Goal: Navigation & Orientation: Find specific page/section

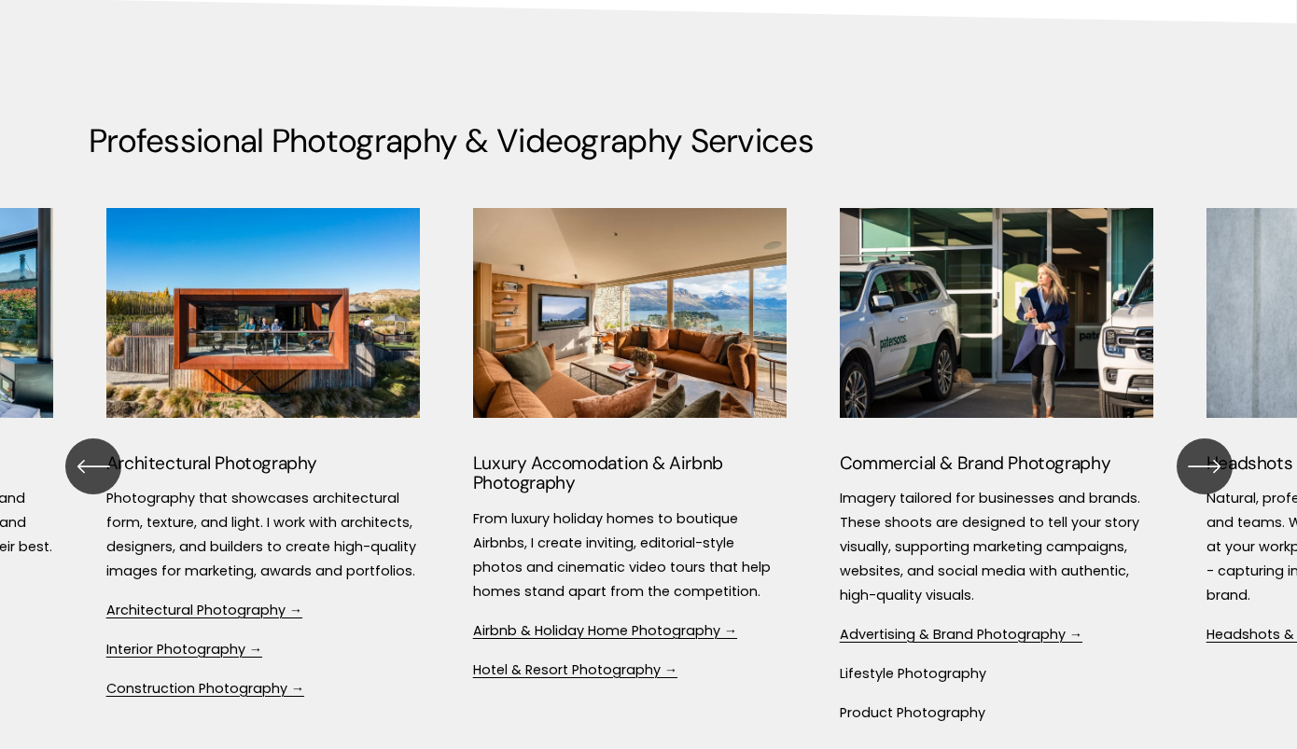
scroll to position [1915, 0]
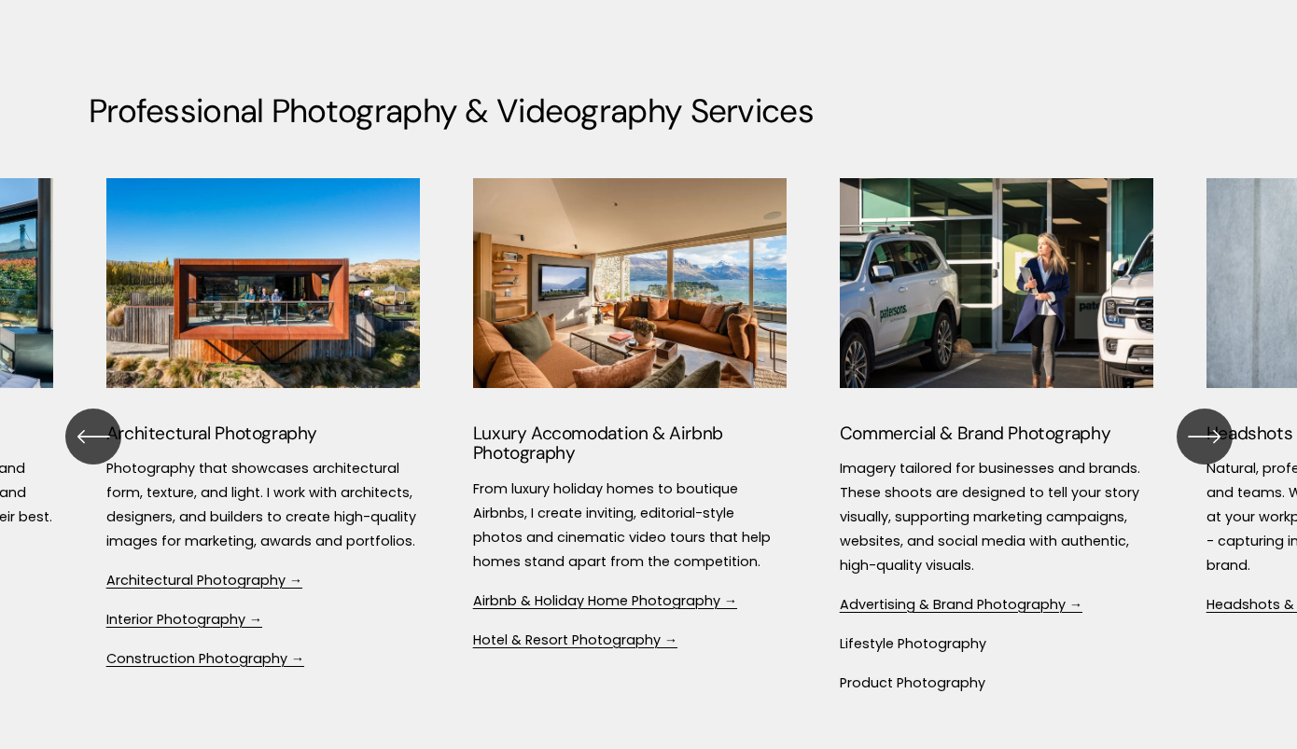
click at [1209, 438] on icon "\a \a \a Next\a \a" at bounding box center [1205, 437] width 34 height 34
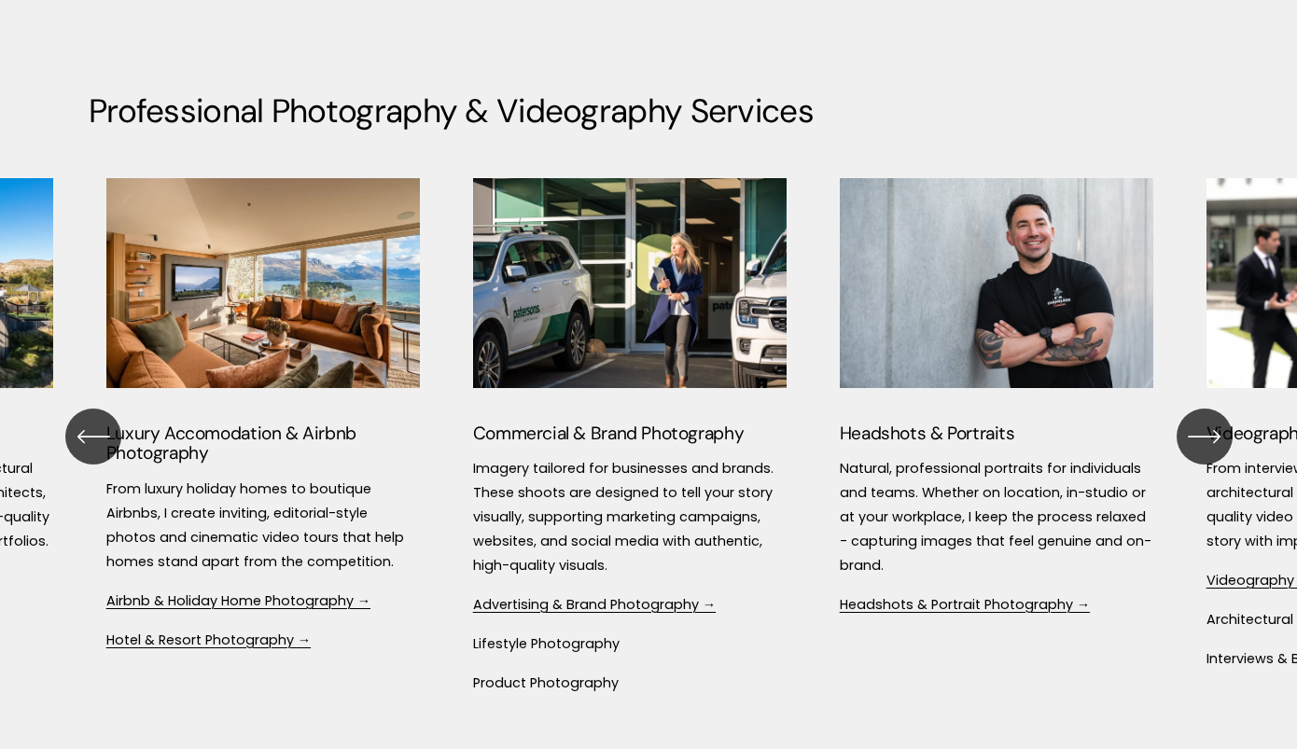
click at [1209, 438] on icon "\a \a \a Next\a \a" at bounding box center [1205, 437] width 34 height 34
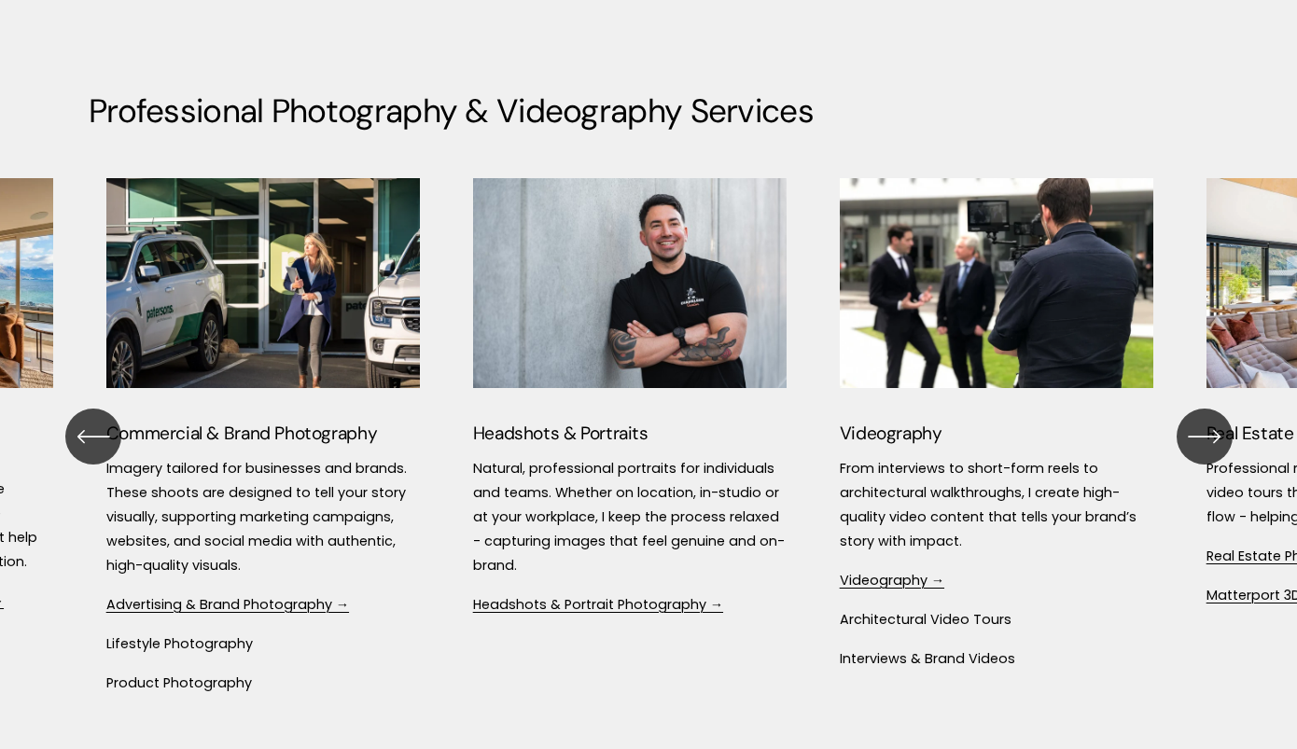
click at [1209, 438] on icon "\a \a \a Next\a \a" at bounding box center [1205, 437] width 34 height 34
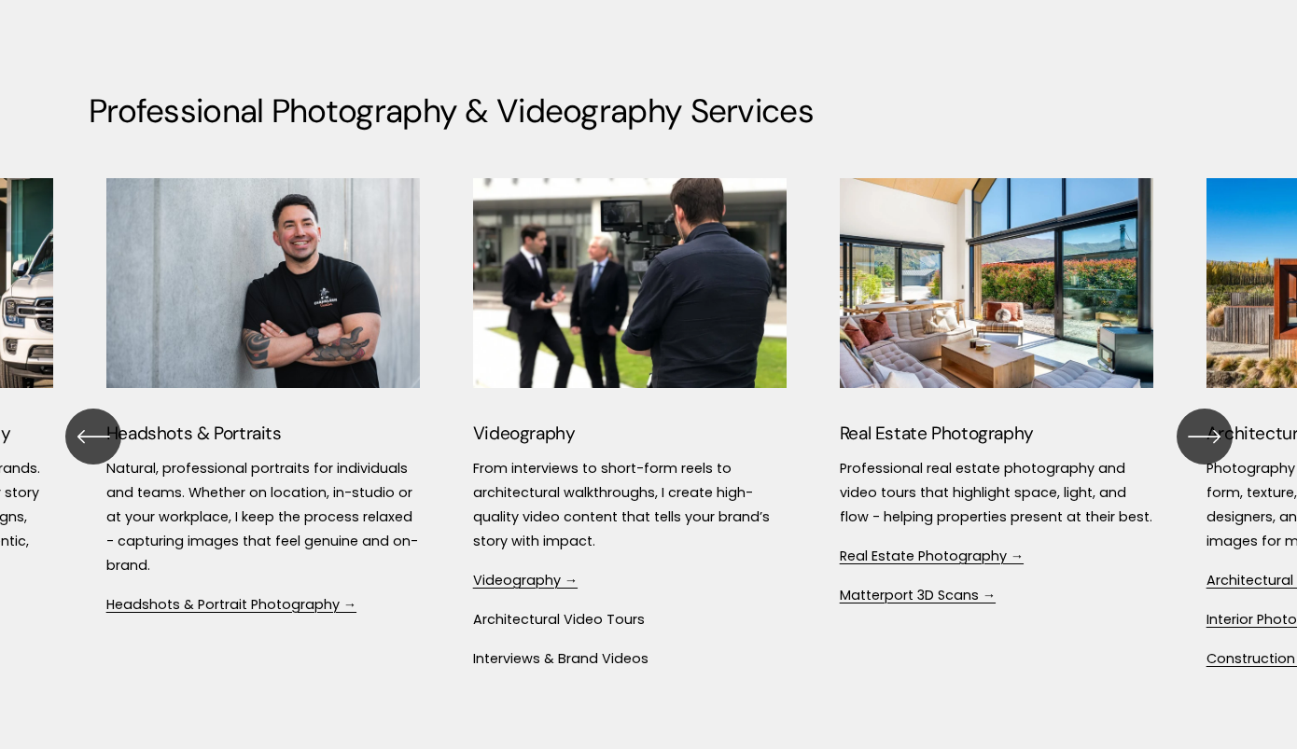
click at [1209, 438] on icon "\a \a \a Next\a \a" at bounding box center [1205, 437] width 34 height 34
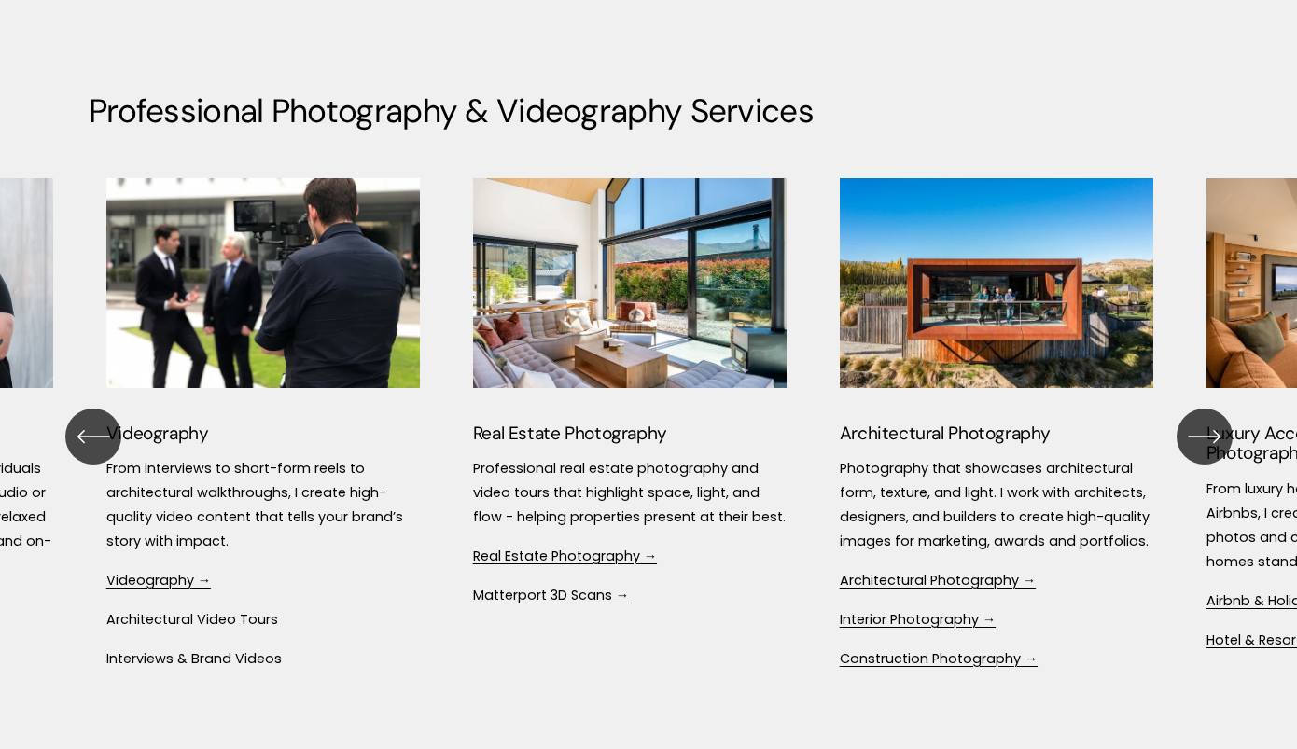
click at [1209, 438] on icon "\a \a \a Next\a \a" at bounding box center [1205, 437] width 34 height 34
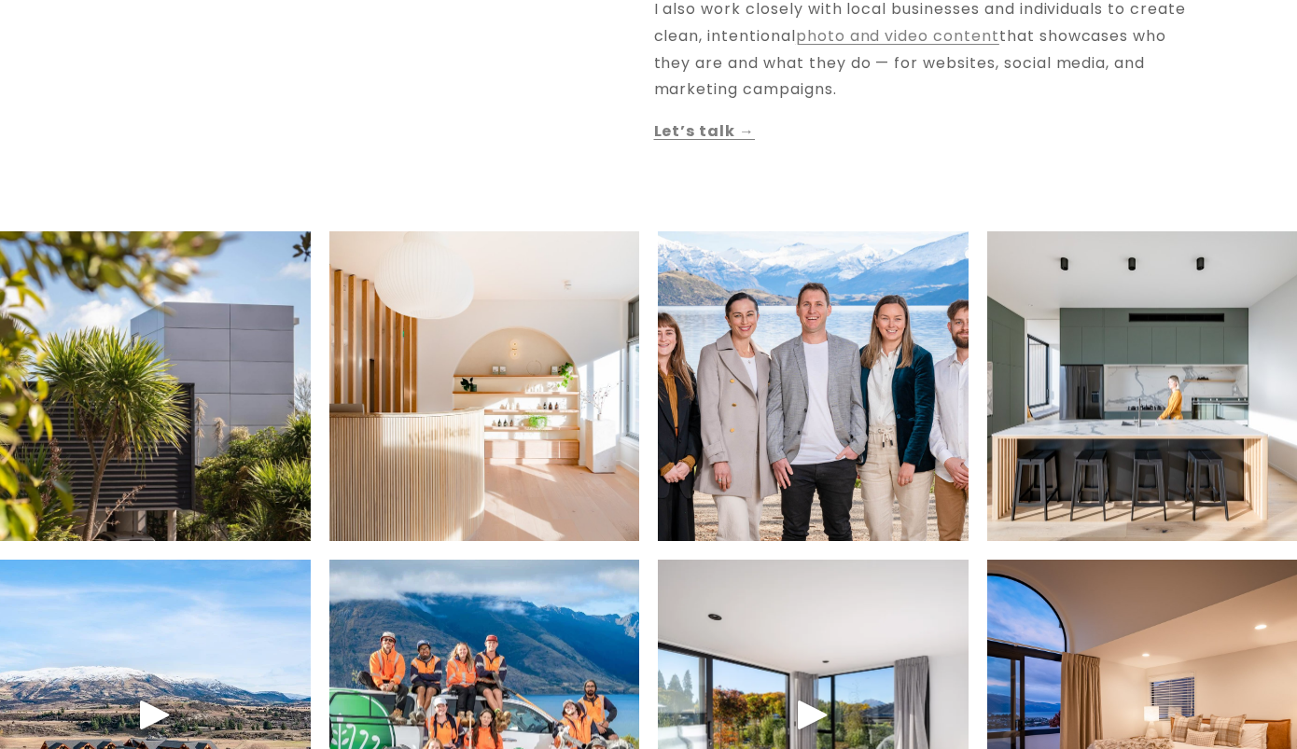
scroll to position [0, 0]
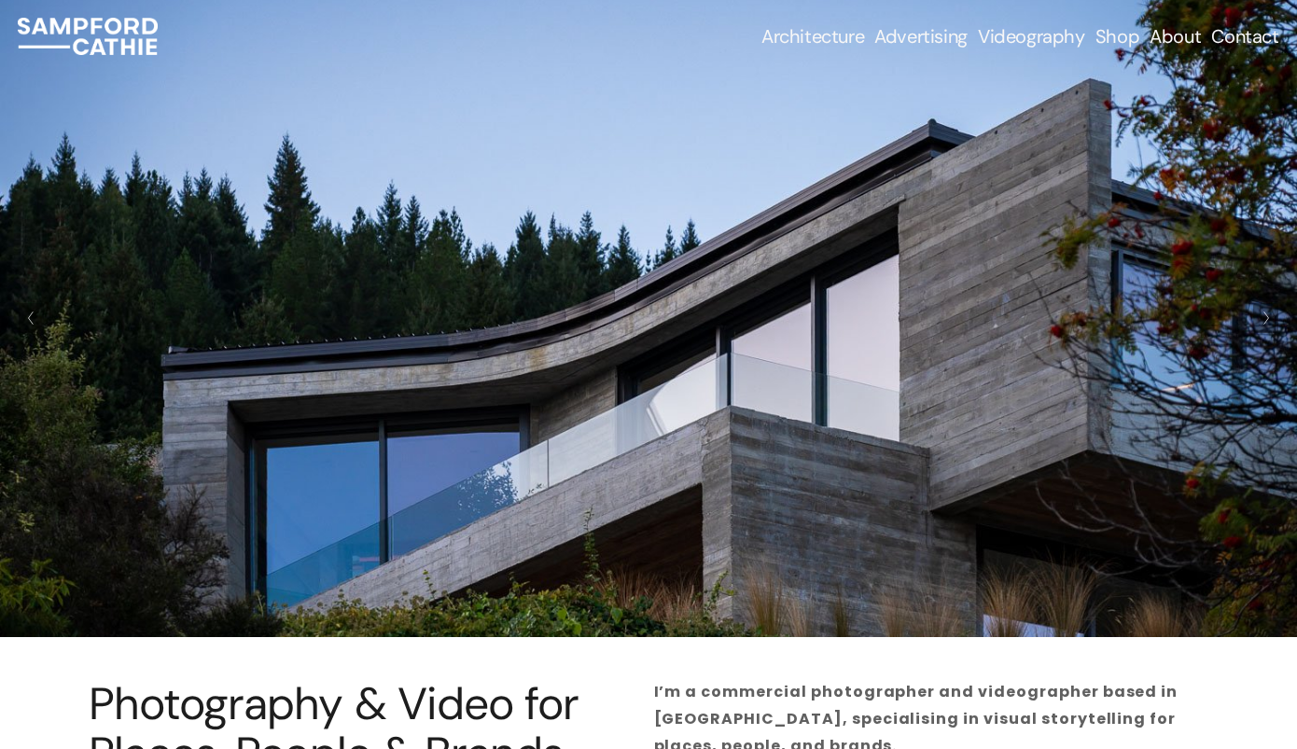
click at [829, 34] on span "Architecture" at bounding box center [812, 36] width 103 height 22
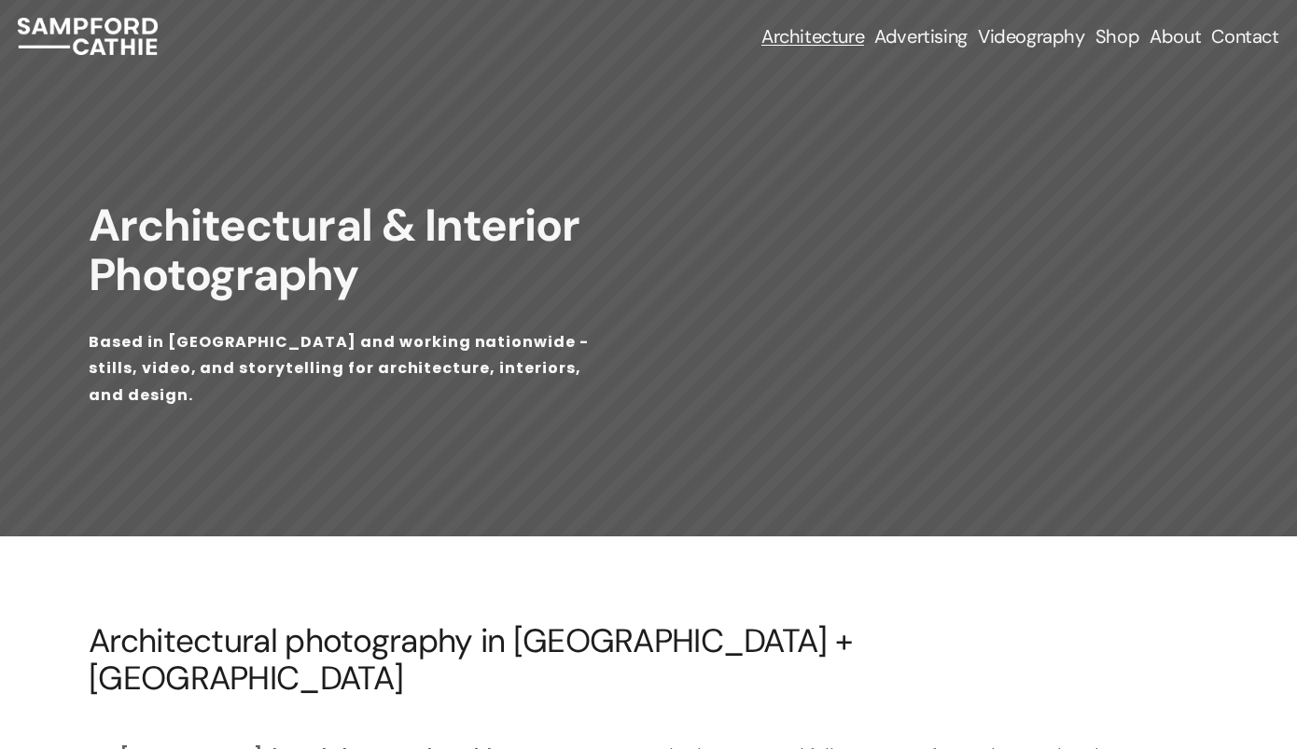
click at [0, 0] on span "Construction Photography" at bounding box center [0, 0] width 0 height 0
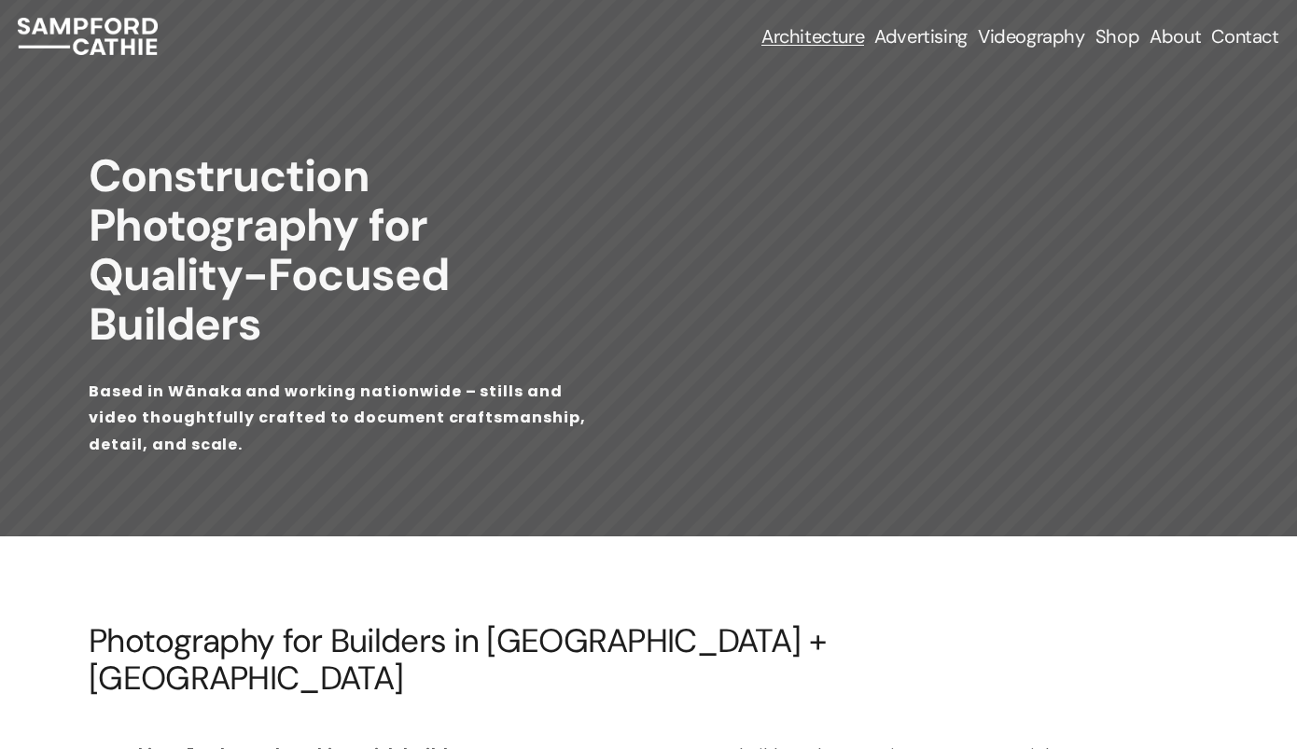
click at [0, 0] on span "Architectural Photography" at bounding box center [0, 0] width 0 height 0
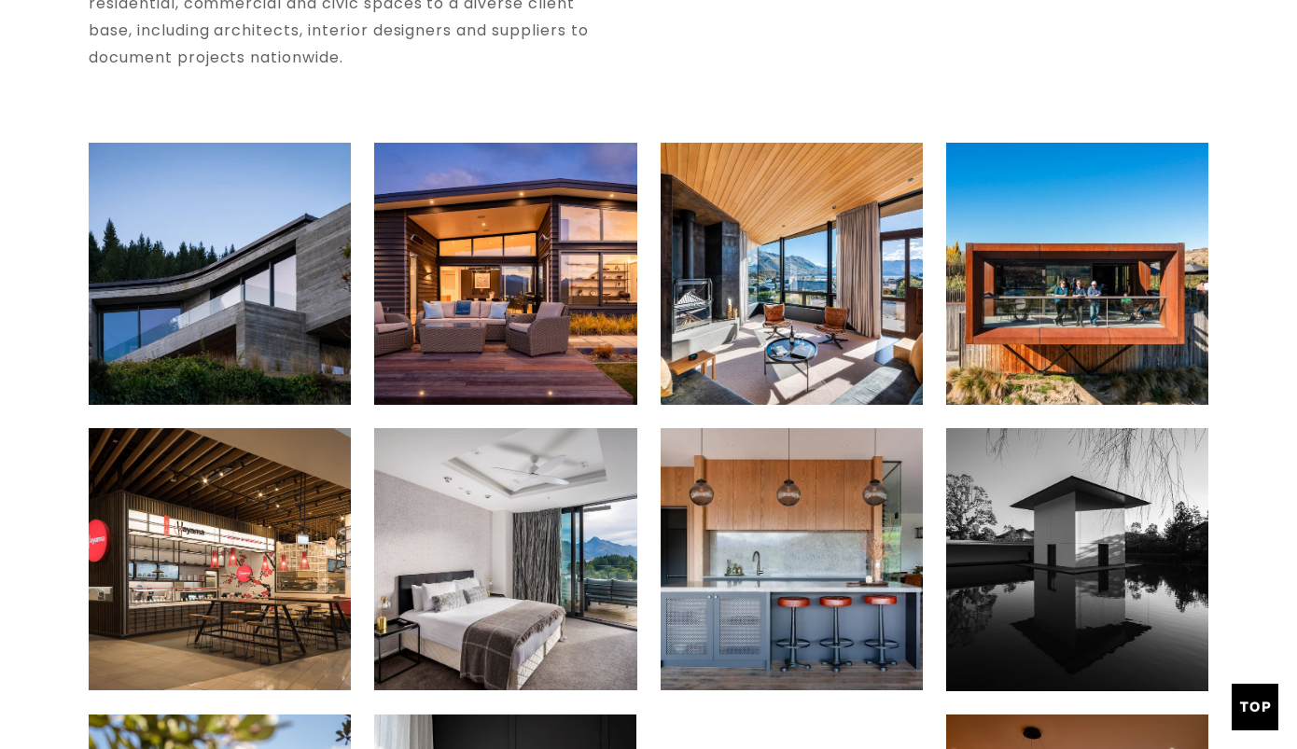
scroll to position [884, 0]
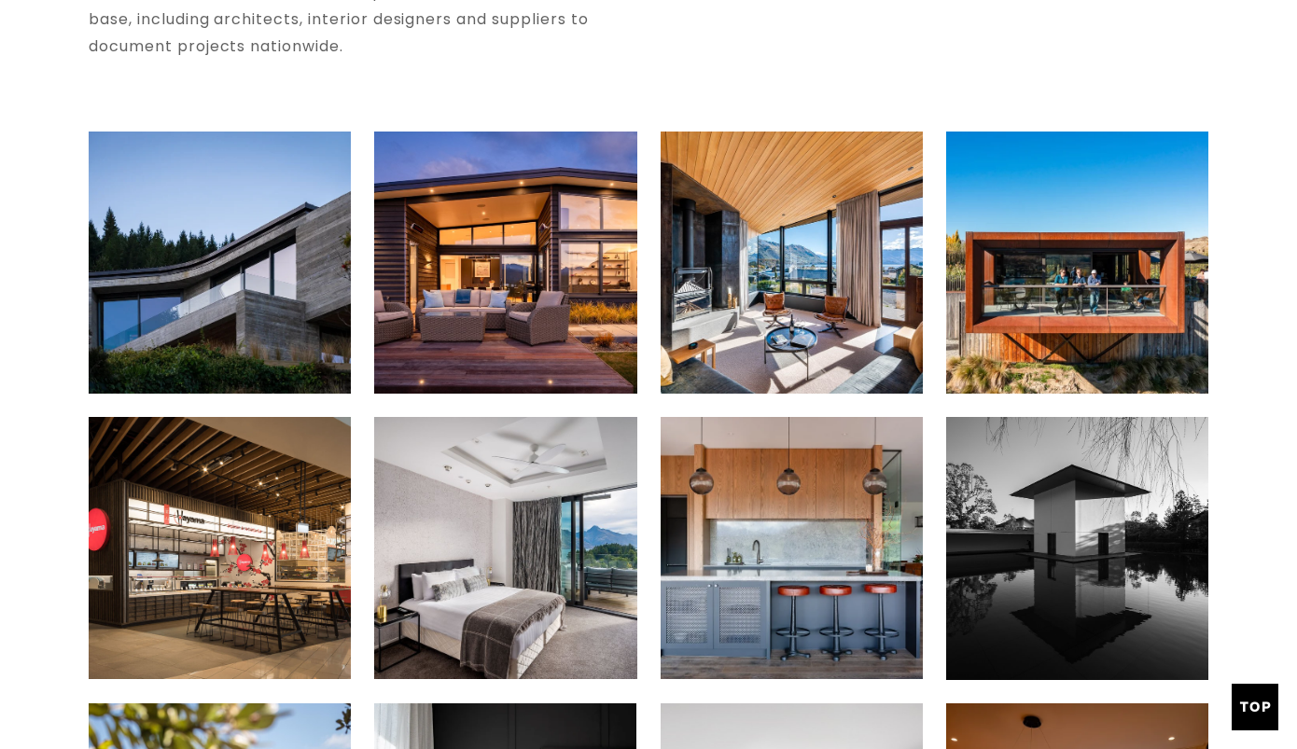
click at [240, 340] on img at bounding box center [219, 263] width 394 height 262
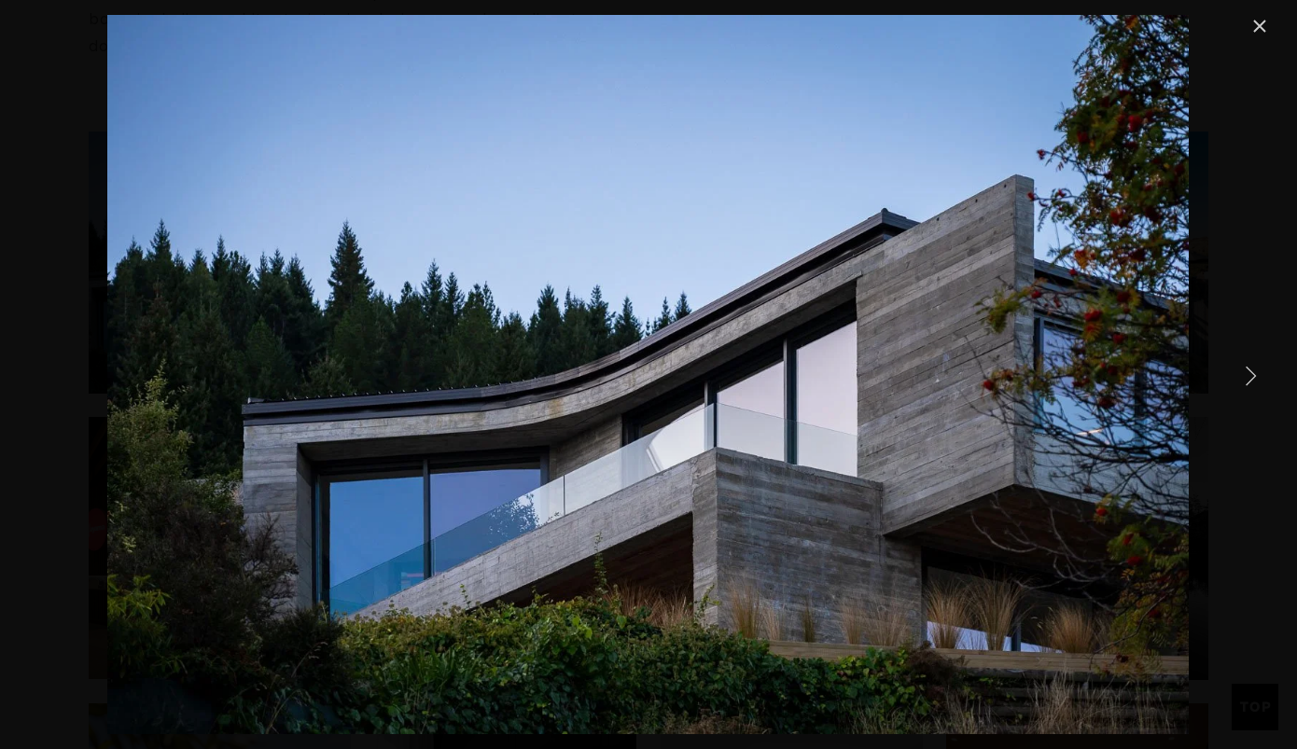
click at [1254, 23] on link "Close" at bounding box center [1259, 26] width 22 height 22
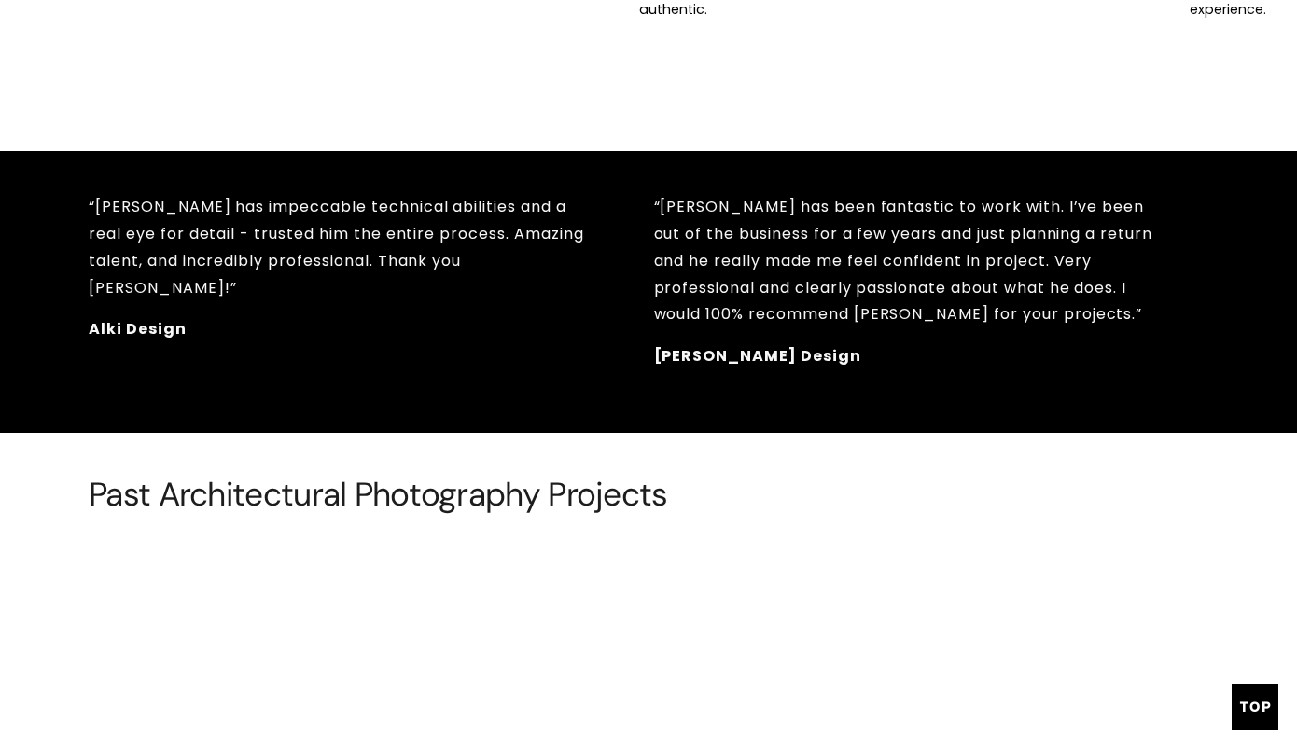
scroll to position [3114, 0]
